Goal: Information Seeking & Learning: Learn about a topic

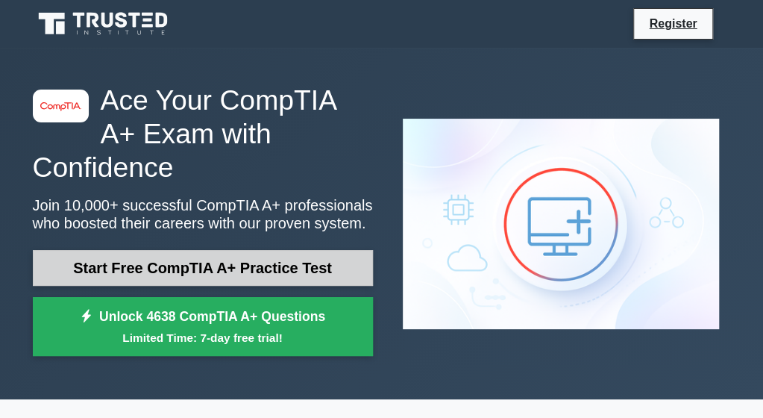
click at [159, 250] on link "Start Free CompTIA A+ Practice Test" at bounding box center [203, 268] width 340 height 36
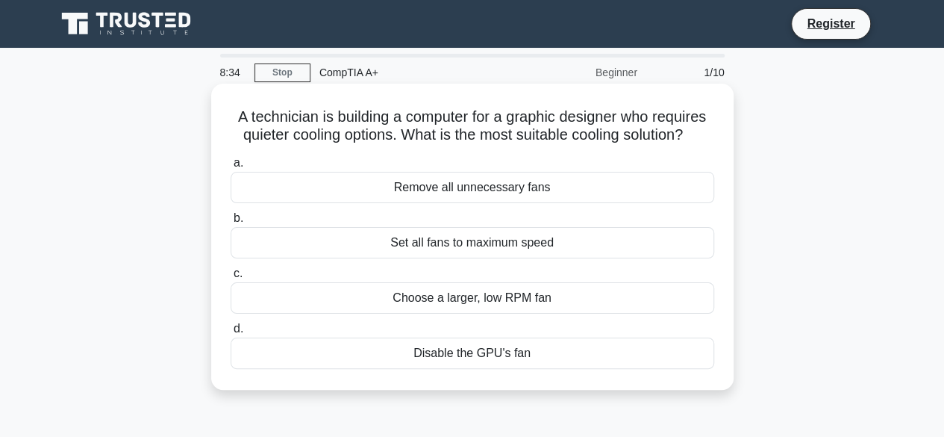
click at [534, 294] on div "Choose a larger, low RPM fan" at bounding box center [473, 297] width 484 height 31
click at [231, 278] on input "c. Choose a larger, low RPM fan" at bounding box center [231, 274] width 0 height 10
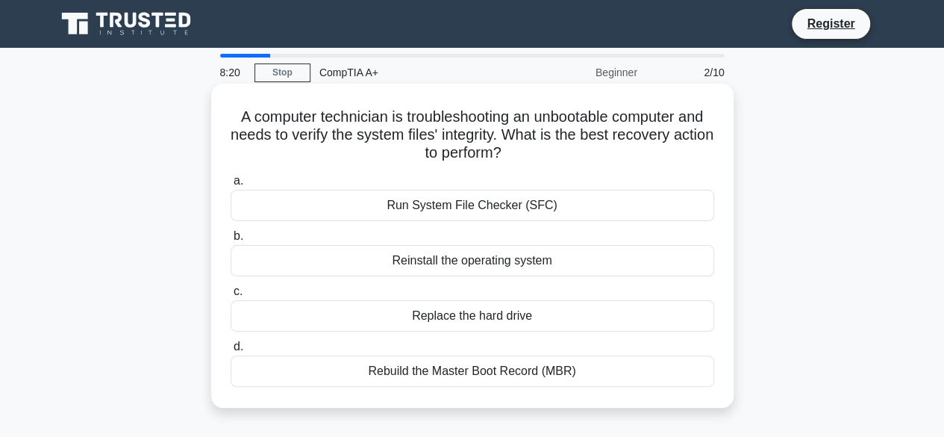
click at [580, 204] on div "Run System File Checker (SFC)" at bounding box center [473, 205] width 484 height 31
click at [231, 186] on input "a. Run System File Checker (SFC)" at bounding box center [231, 181] width 0 height 10
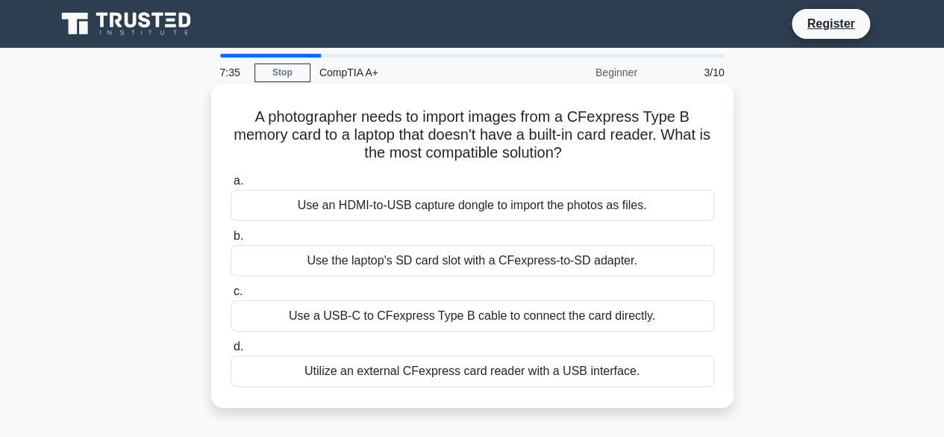
click at [650, 317] on div "Use a USB-C to CFexpress Type B cable to connect the card directly." at bounding box center [473, 315] width 484 height 31
click at [231, 296] on input "c. Use a USB-C to CFexpress Type B cable to connect the card directly." at bounding box center [231, 292] width 0 height 10
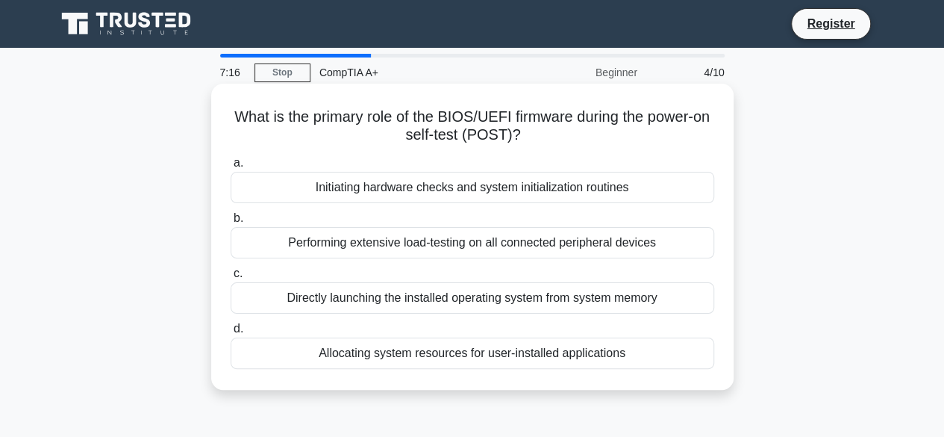
click at [607, 187] on div "Initiating hardware checks and system initialization routines" at bounding box center [473, 187] width 484 height 31
click at [231, 168] on input "a. Initiating hardware checks and system initialization routines" at bounding box center [231, 163] width 0 height 10
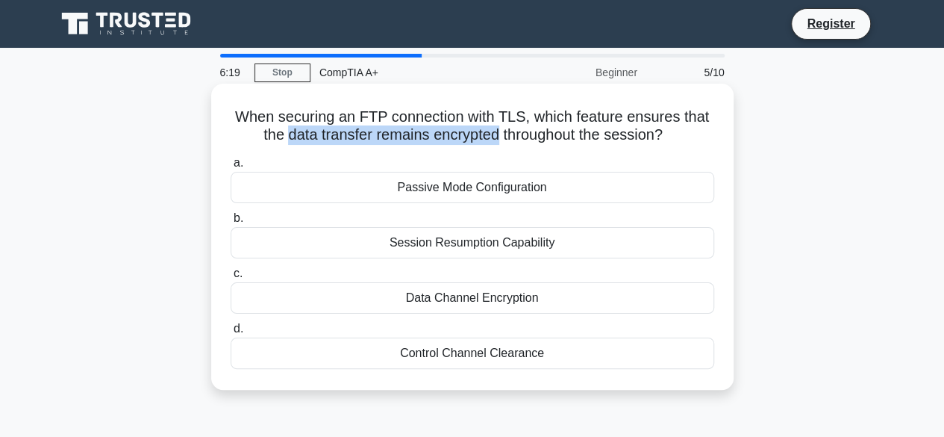
drag, startPoint x: 282, startPoint y: 137, endPoint x: 498, endPoint y: 140, distance: 216.4
click at [498, 140] on h5 "When securing an FTP connection with TLS, which feature ensures that the data t…" at bounding box center [472, 125] width 487 height 37
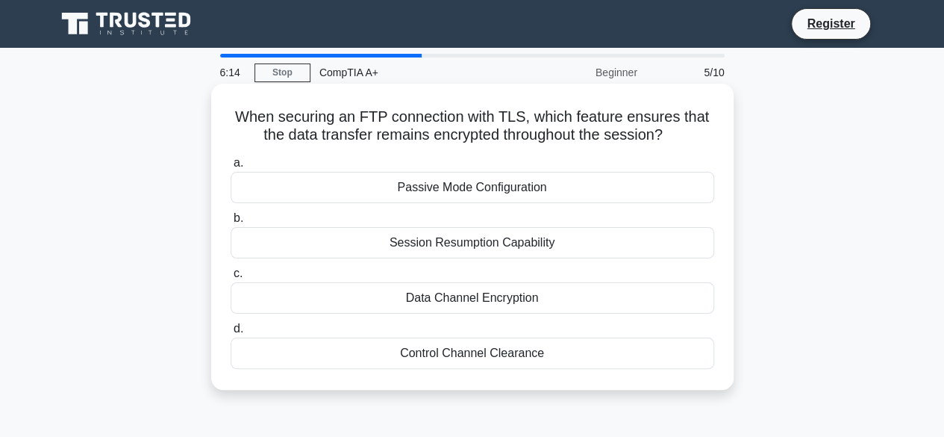
click at [496, 301] on div "Data Channel Encryption" at bounding box center [473, 297] width 484 height 31
click at [231, 278] on input "c. Data Channel Encryption" at bounding box center [231, 274] width 0 height 10
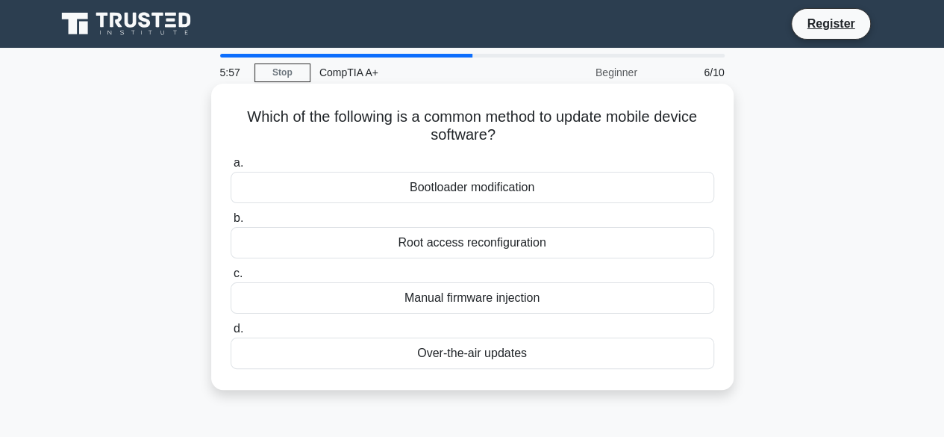
click at [516, 304] on div "Manual firmware injection" at bounding box center [473, 297] width 484 height 31
click at [231, 278] on input "c. Manual firmware injection" at bounding box center [231, 274] width 0 height 10
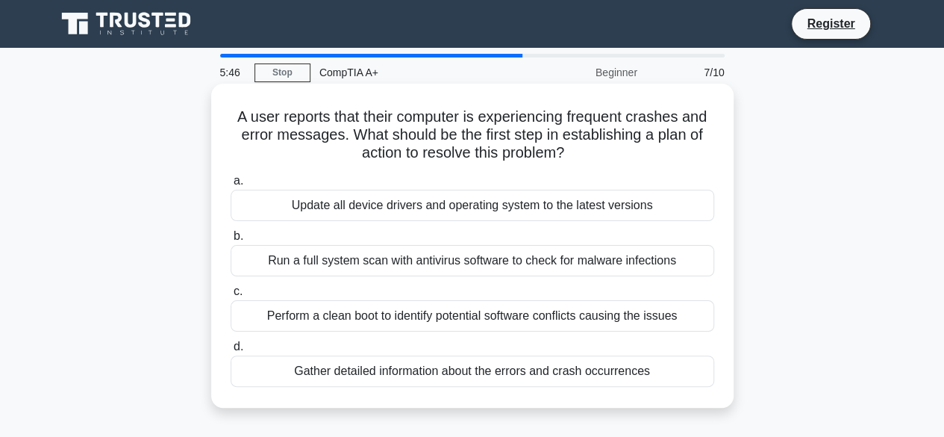
click at [430, 133] on h5 "A user reports that their computer is experiencing frequent crashes and error m…" at bounding box center [472, 134] width 487 height 55
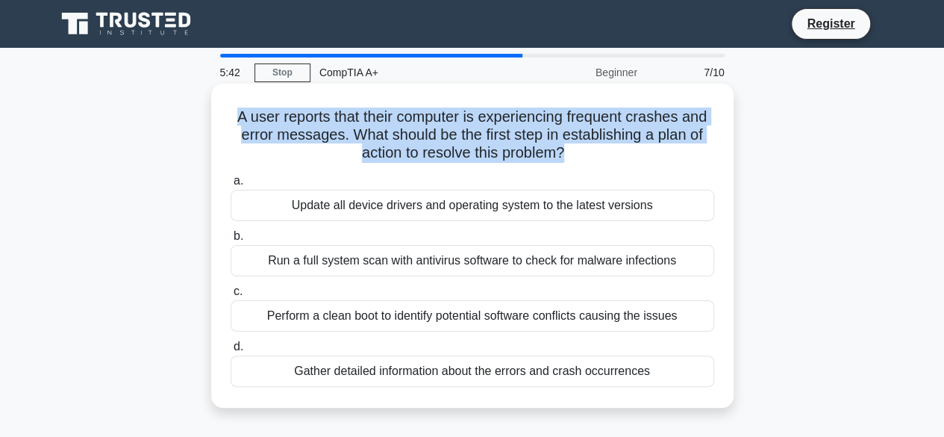
click at [430, 133] on h5 "A user reports that their computer is experiencing frequent crashes and error m…" at bounding box center [472, 134] width 487 height 55
click at [609, 150] on h5 "A user reports that their computer is experiencing frequent crashes and error m…" at bounding box center [472, 134] width 487 height 55
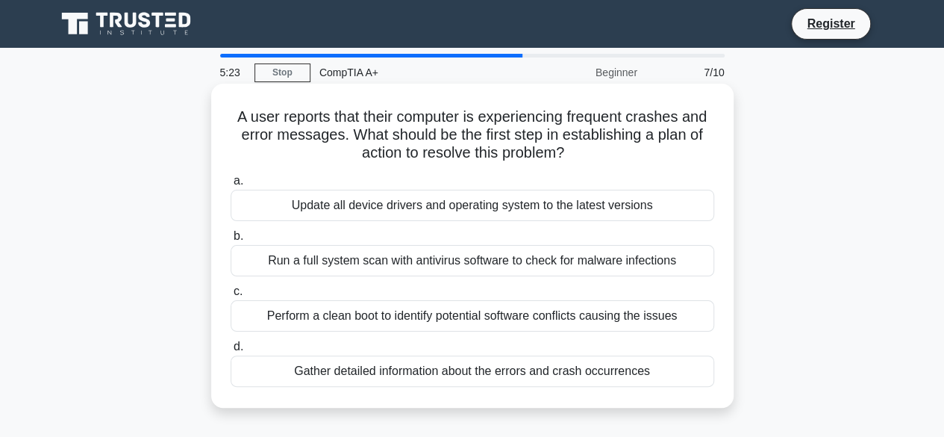
click at [526, 369] on div "Gather detailed information about the errors and crash occurrences" at bounding box center [473, 370] width 484 height 31
click at [231, 351] on input "d. Gather detailed information about the errors and crash occurrences" at bounding box center [231, 347] width 0 height 10
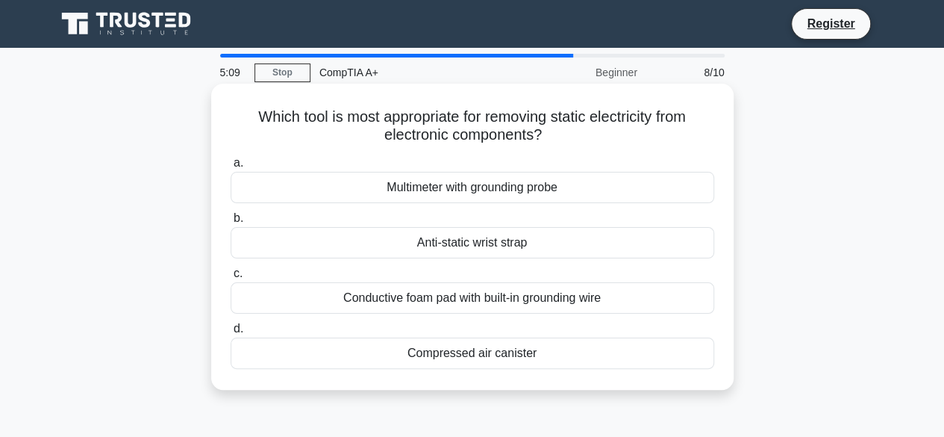
click at [557, 301] on div "Conductive foam pad with built-in grounding wire" at bounding box center [473, 297] width 484 height 31
click at [231, 278] on input "c. Conductive foam pad with built-in grounding wire" at bounding box center [231, 274] width 0 height 10
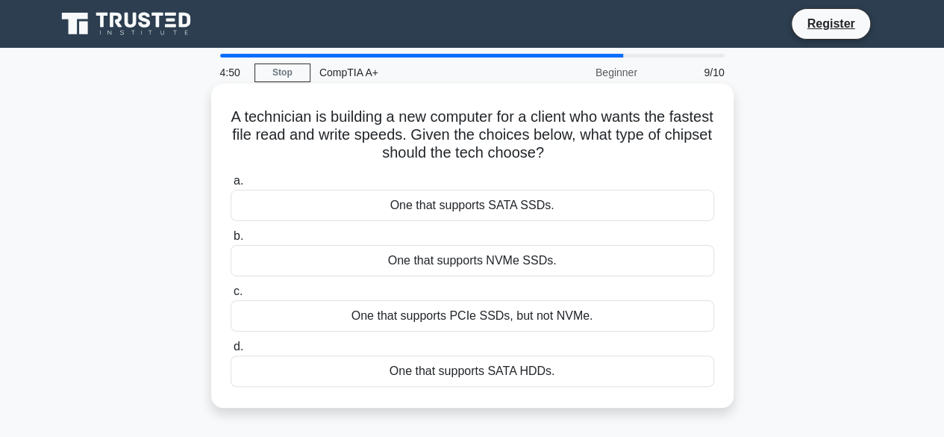
click at [595, 202] on div "One that supports SATA SSDs." at bounding box center [473, 205] width 484 height 31
click at [231, 186] on input "a. One that supports SATA SSDs." at bounding box center [231, 181] width 0 height 10
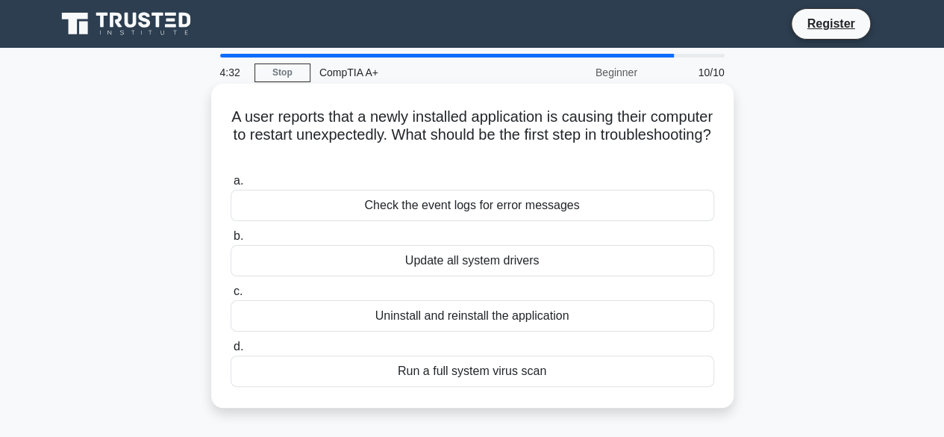
click at [549, 216] on div "Check the event logs for error messages" at bounding box center [473, 205] width 484 height 31
click at [231, 186] on input "a. Check the event logs for error messages" at bounding box center [231, 181] width 0 height 10
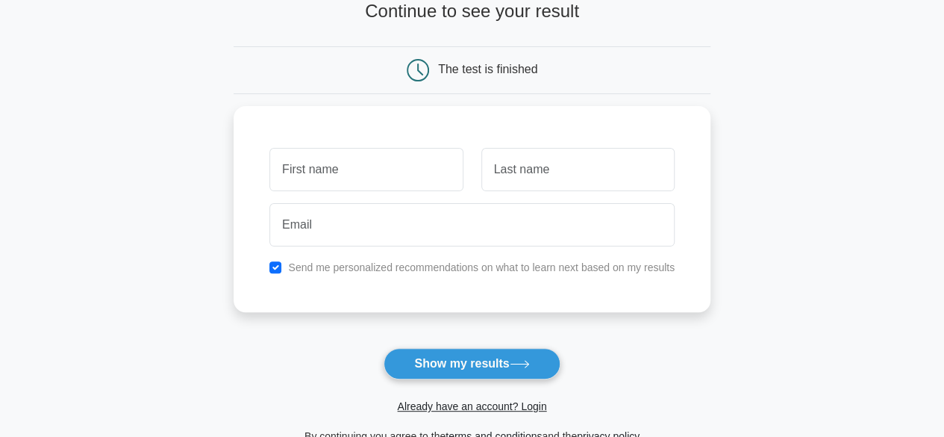
scroll to position [107, 0]
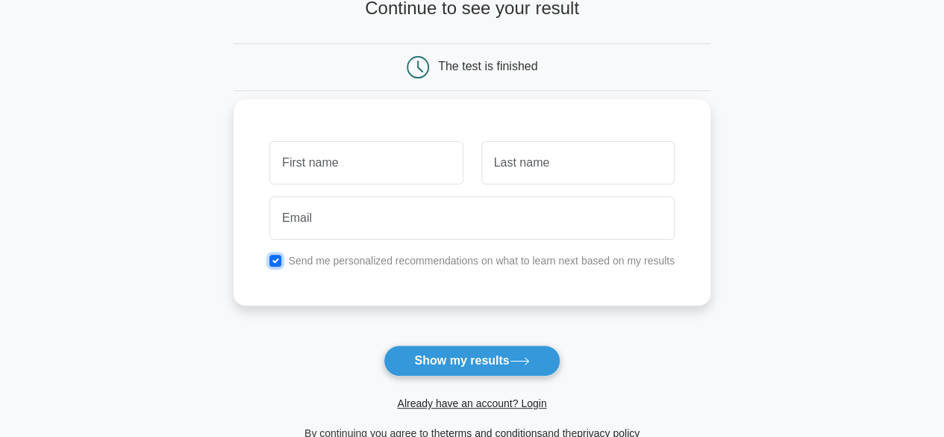
click at [277, 260] on input "checkbox" at bounding box center [275, 260] width 12 height 12
checkbox input "false"
click at [346, 169] on input "text" at bounding box center [365, 162] width 193 height 43
type input "Azola"
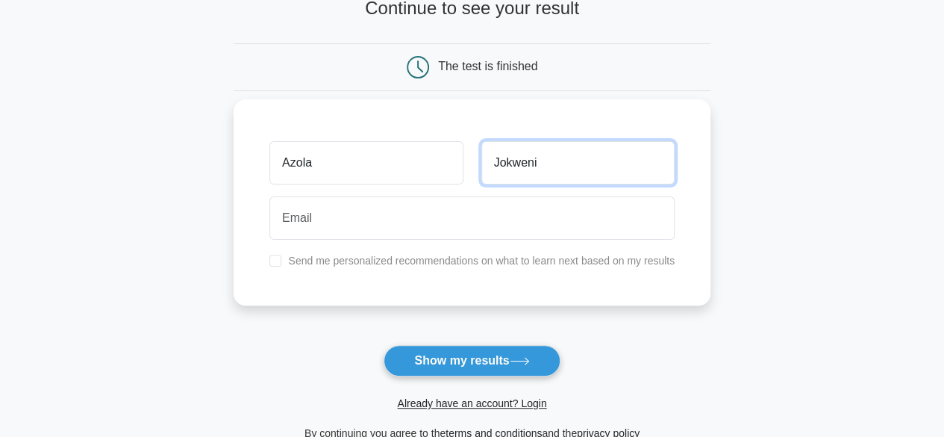
type input "Jokweni"
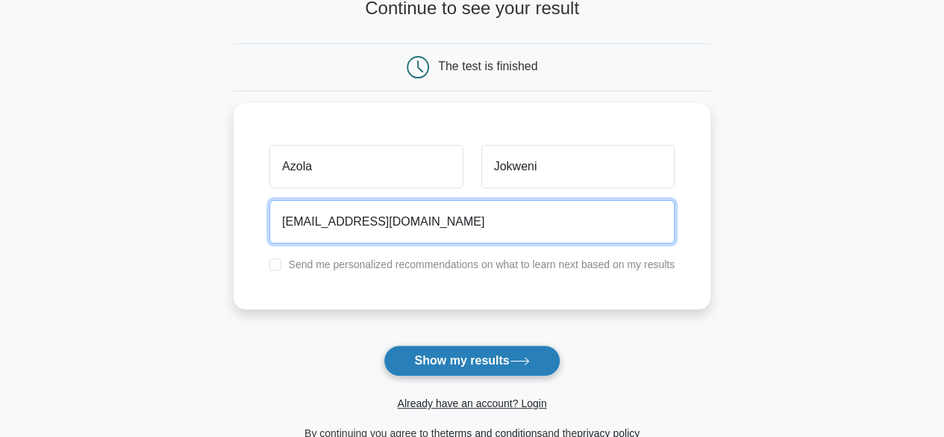
type input "[EMAIL_ADDRESS][DOMAIN_NAME]"
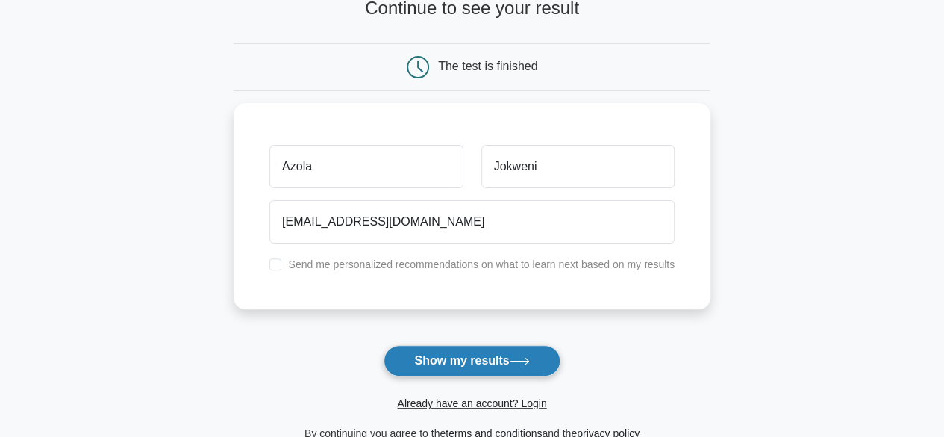
click at [484, 355] on button "Show my results" at bounding box center [472, 360] width 176 height 31
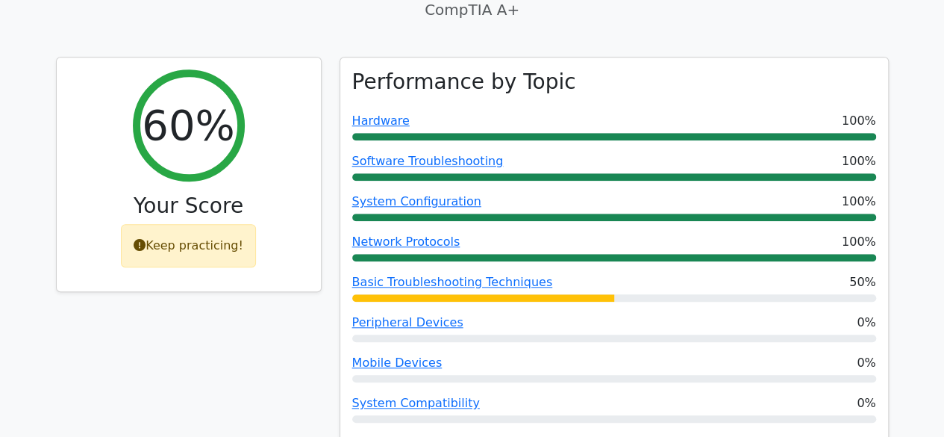
scroll to position [536, 0]
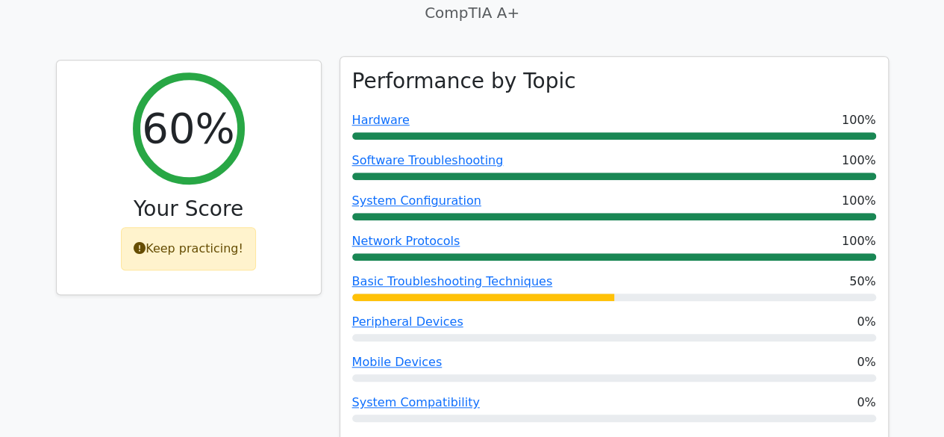
click at [752, 272] on div "Basic Troubleshooting Techniques 50%" at bounding box center [614, 281] width 524 height 18
